Goal: Task Accomplishment & Management: Manage account settings

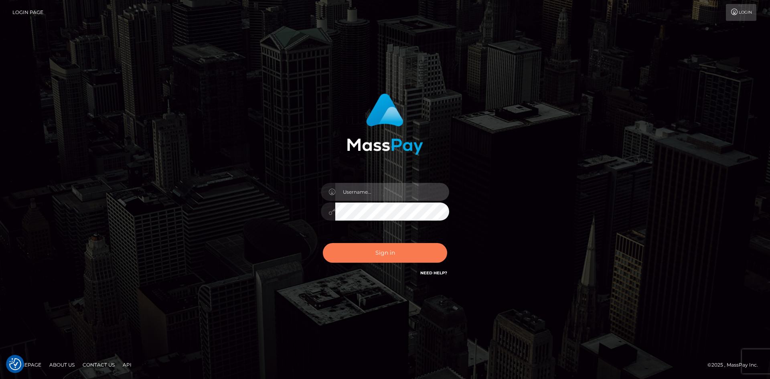
type input "Nardeep Kaur"
click at [371, 251] on button "Sign in" at bounding box center [385, 253] width 124 height 20
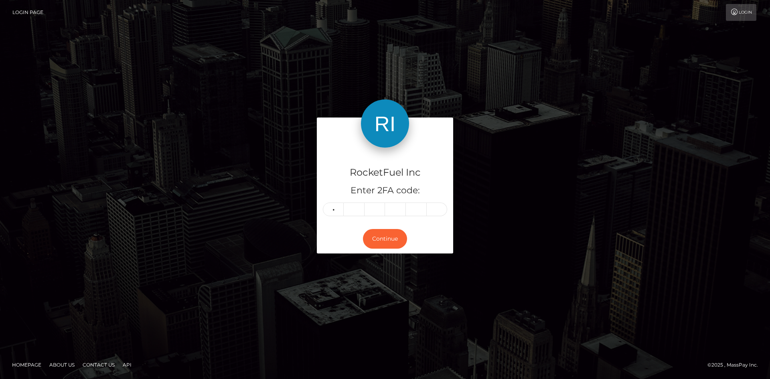
type input "0"
type input "6"
type input "0"
type input "6"
type input "5"
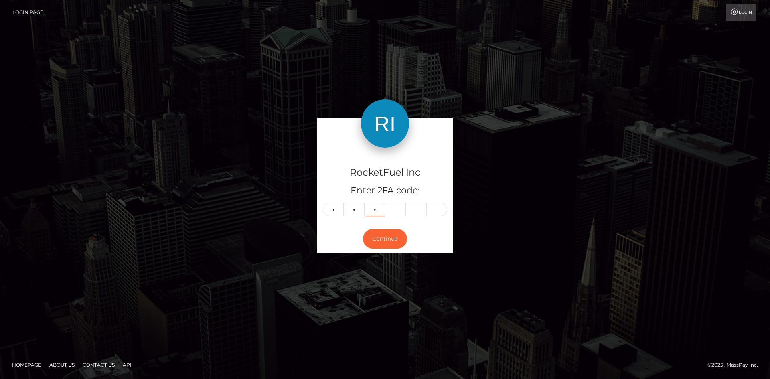
type input "4"
type input "7"
type input "6"
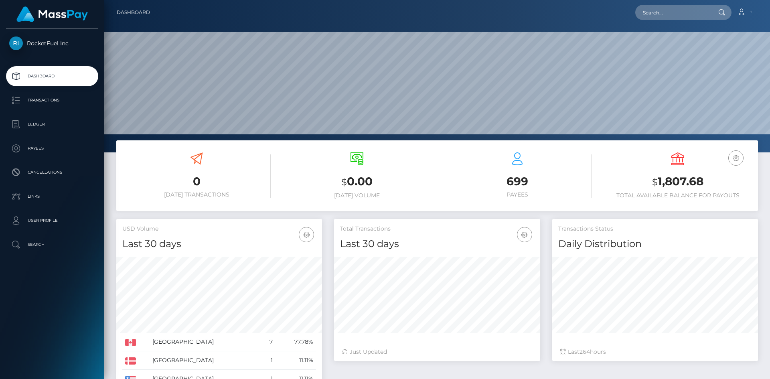
scroll to position [142, 206]
